Goal: Task Accomplishment & Management: Manage account settings

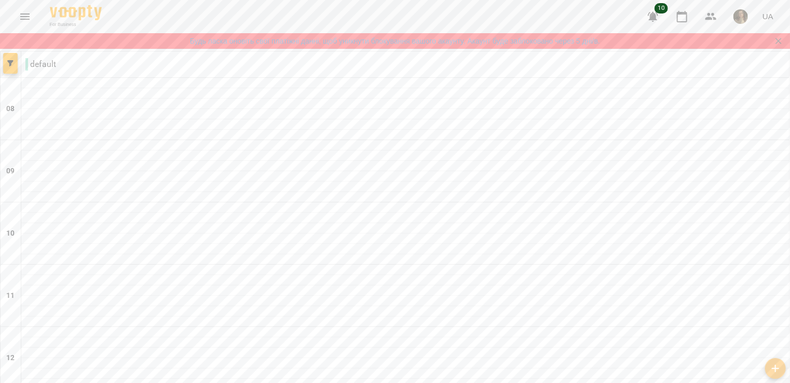
scroll to position [635, 0]
type input "**********"
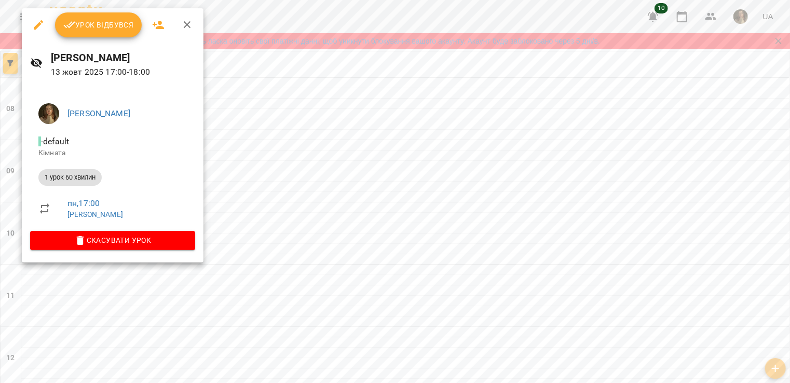
click at [168, 236] on span "Скасувати Урок" at bounding box center [112, 240] width 148 height 12
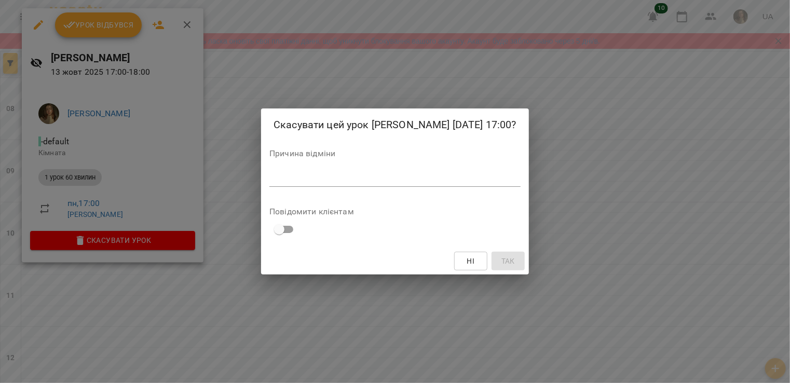
click at [272, 176] on textarea at bounding box center [394, 178] width 251 height 10
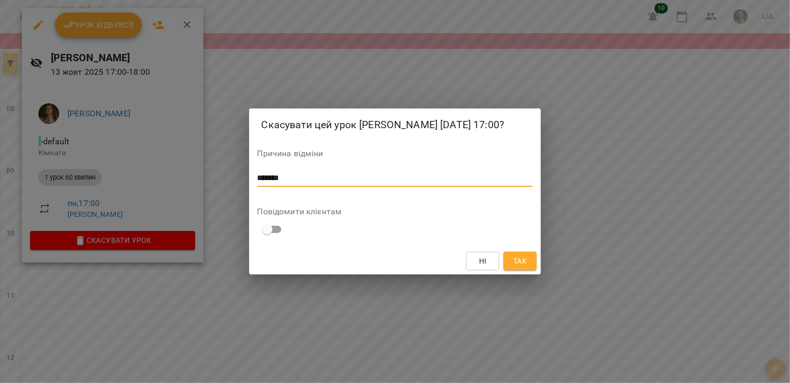
type textarea "*******"
click at [535, 265] on button "Так" at bounding box center [520, 261] width 33 height 19
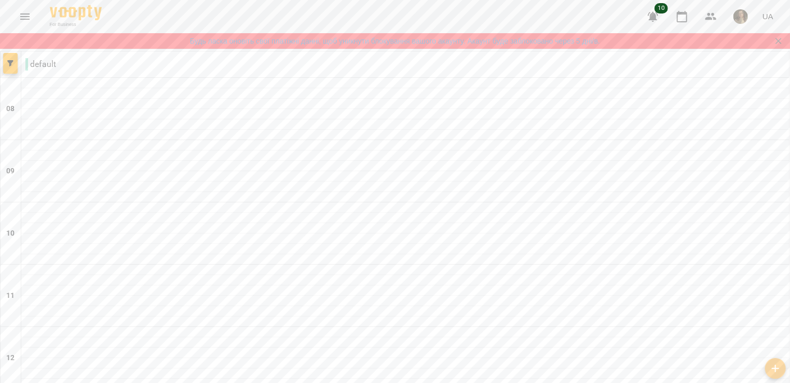
scroll to position [623, 0]
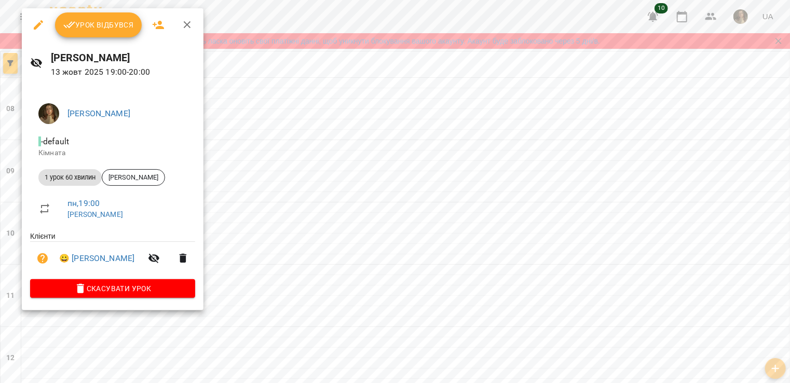
click at [85, 21] on span "Урок відбувся" at bounding box center [98, 25] width 71 height 12
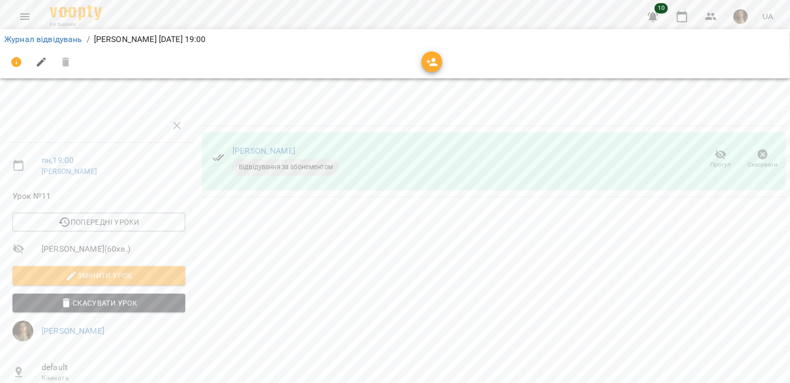
click at [57, 44] on li "Журнал відвідувань" at bounding box center [43, 39] width 78 height 12
click at [57, 42] on link "Журнал відвідувань" at bounding box center [43, 39] width 78 height 10
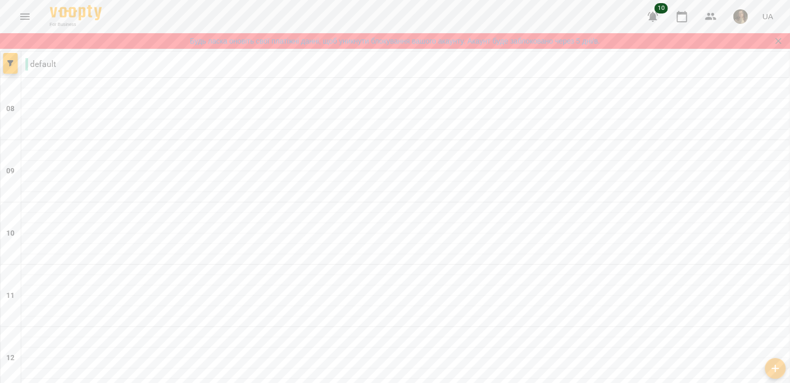
scroll to position [623, 0]
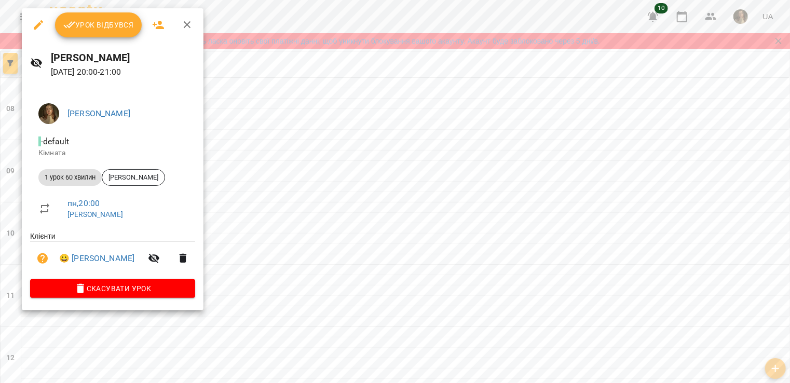
click at [157, 279] on ul "Клієнти 😀 [PERSON_NAME]" at bounding box center [112, 255] width 165 height 48
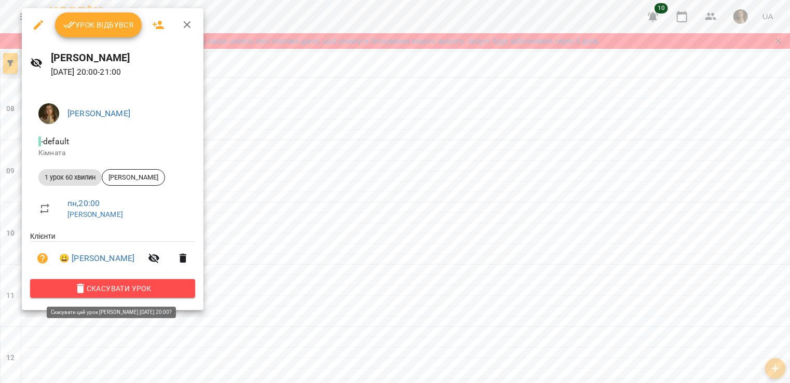
click at [155, 288] on span "Скасувати Урок" at bounding box center [112, 288] width 148 height 12
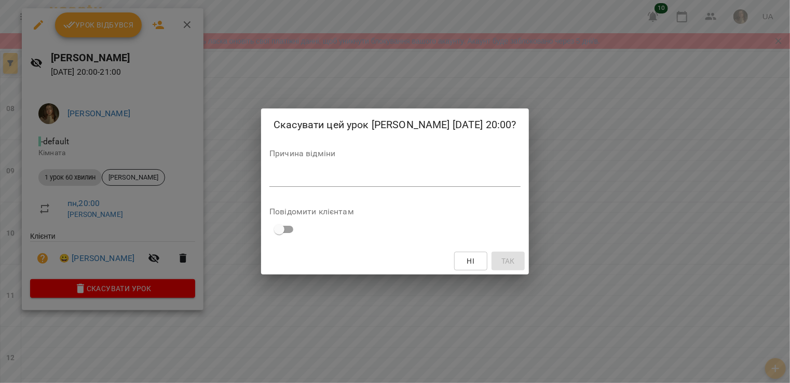
click at [318, 177] on textarea at bounding box center [394, 178] width 251 height 10
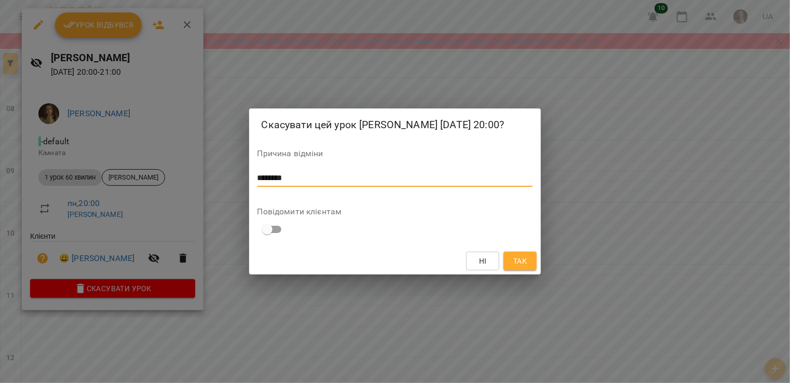
type textarea "********"
click at [530, 270] on button "Так" at bounding box center [520, 261] width 33 height 19
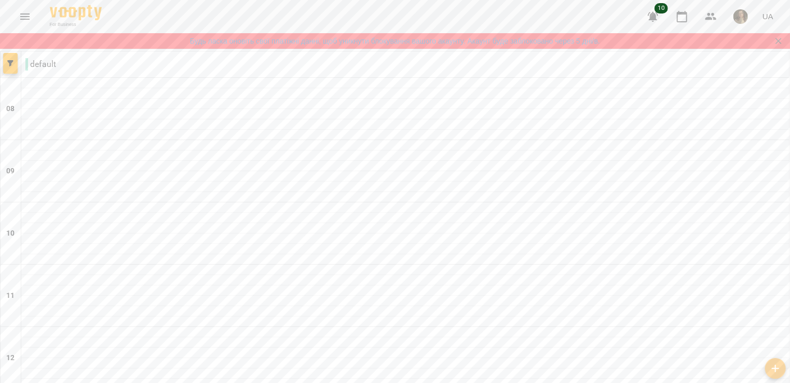
scroll to position [583, 0]
